Goal: Information Seeking & Learning: Learn about a topic

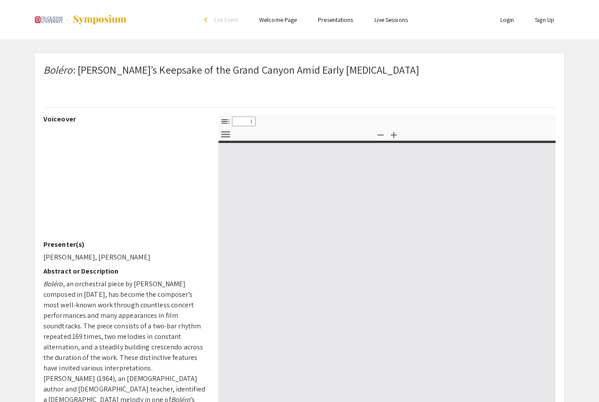
select select "custom"
type input "0"
select select "custom"
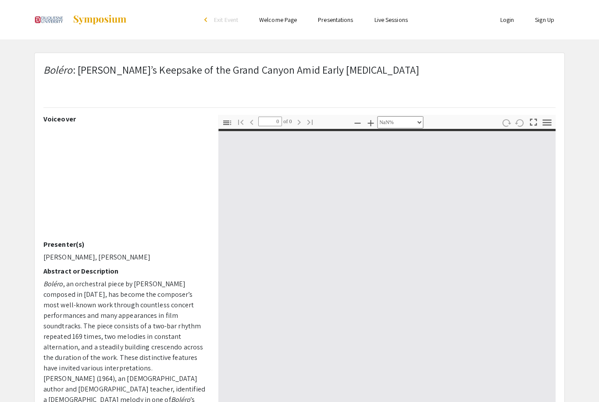
type input "1"
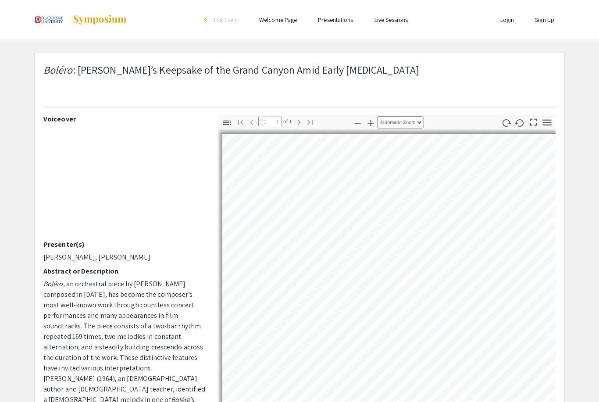
select select "auto"
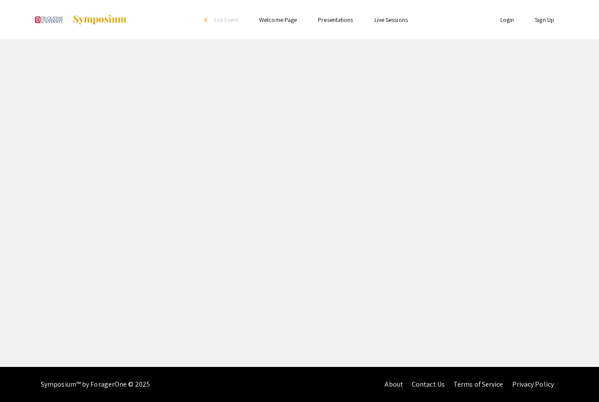
select select "custom"
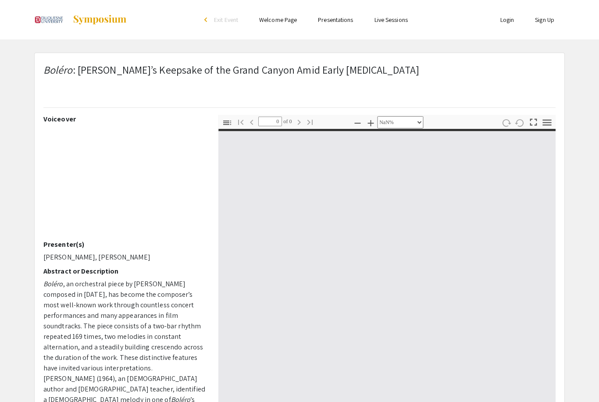
type input "1"
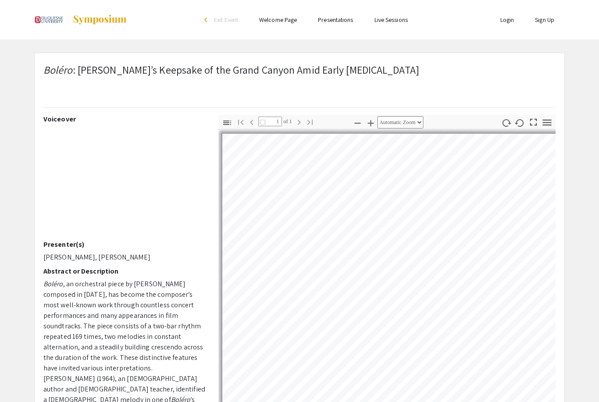
select select "auto"
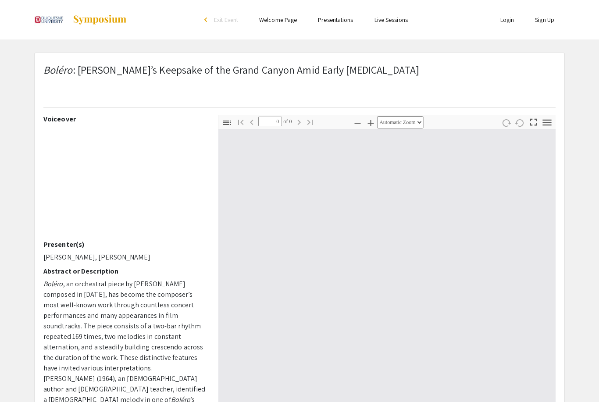
select select "custom"
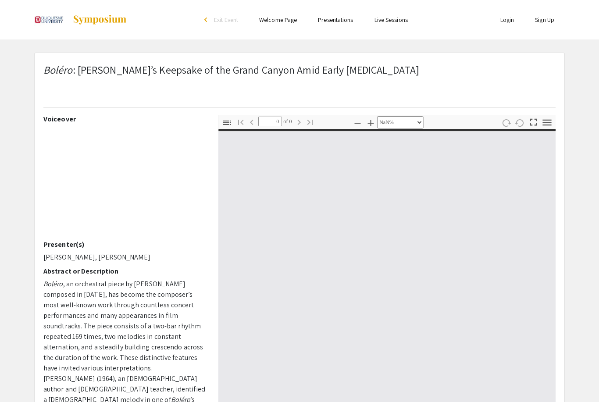
type input "1"
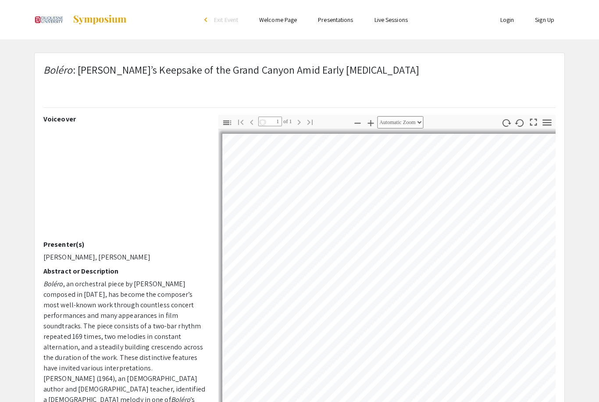
select select "auto"
